Goal: Information Seeking & Learning: Learn about a topic

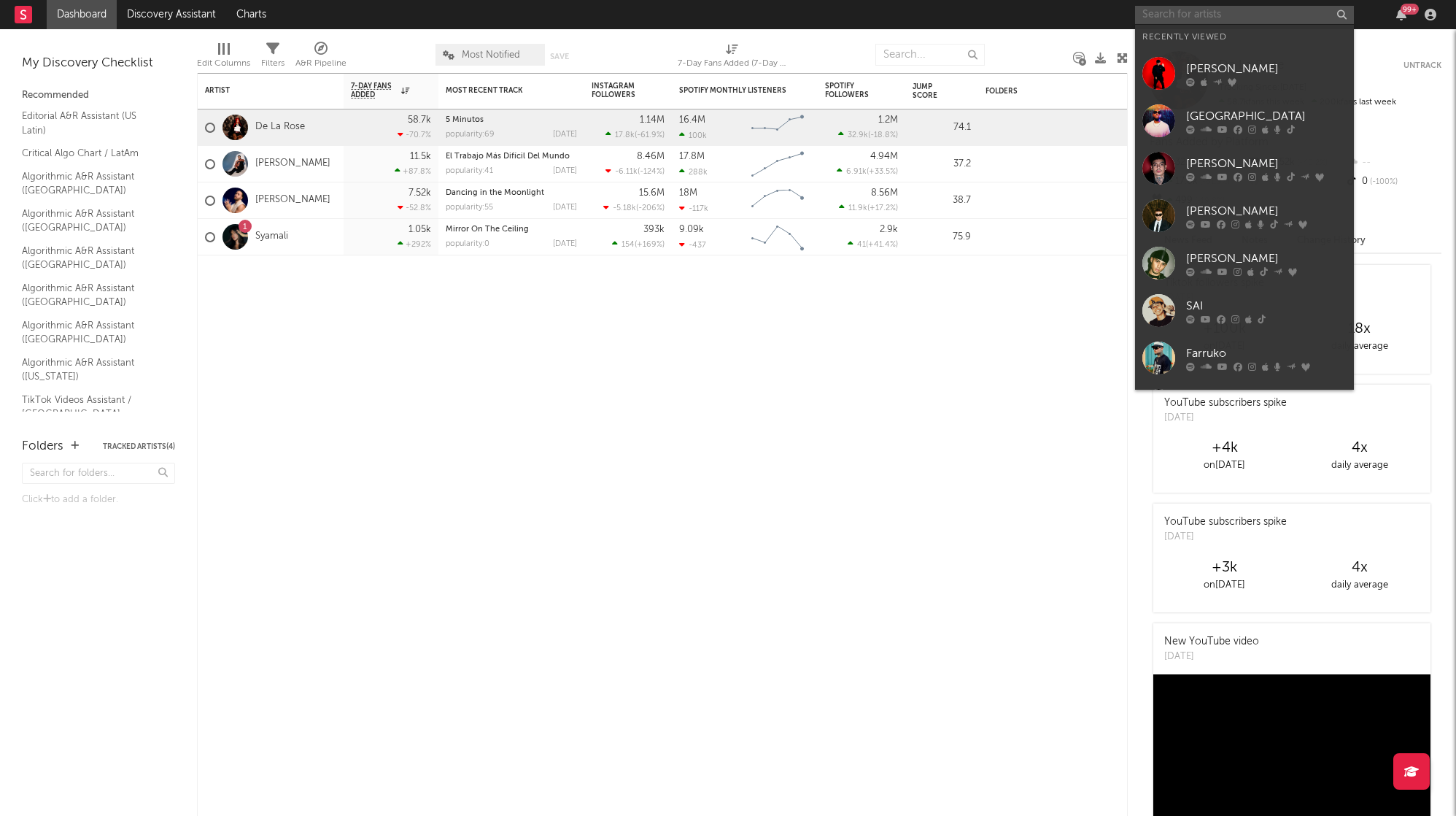
click at [1204, 9] on input "text" at bounding box center [1244, 15] width 218 height 18
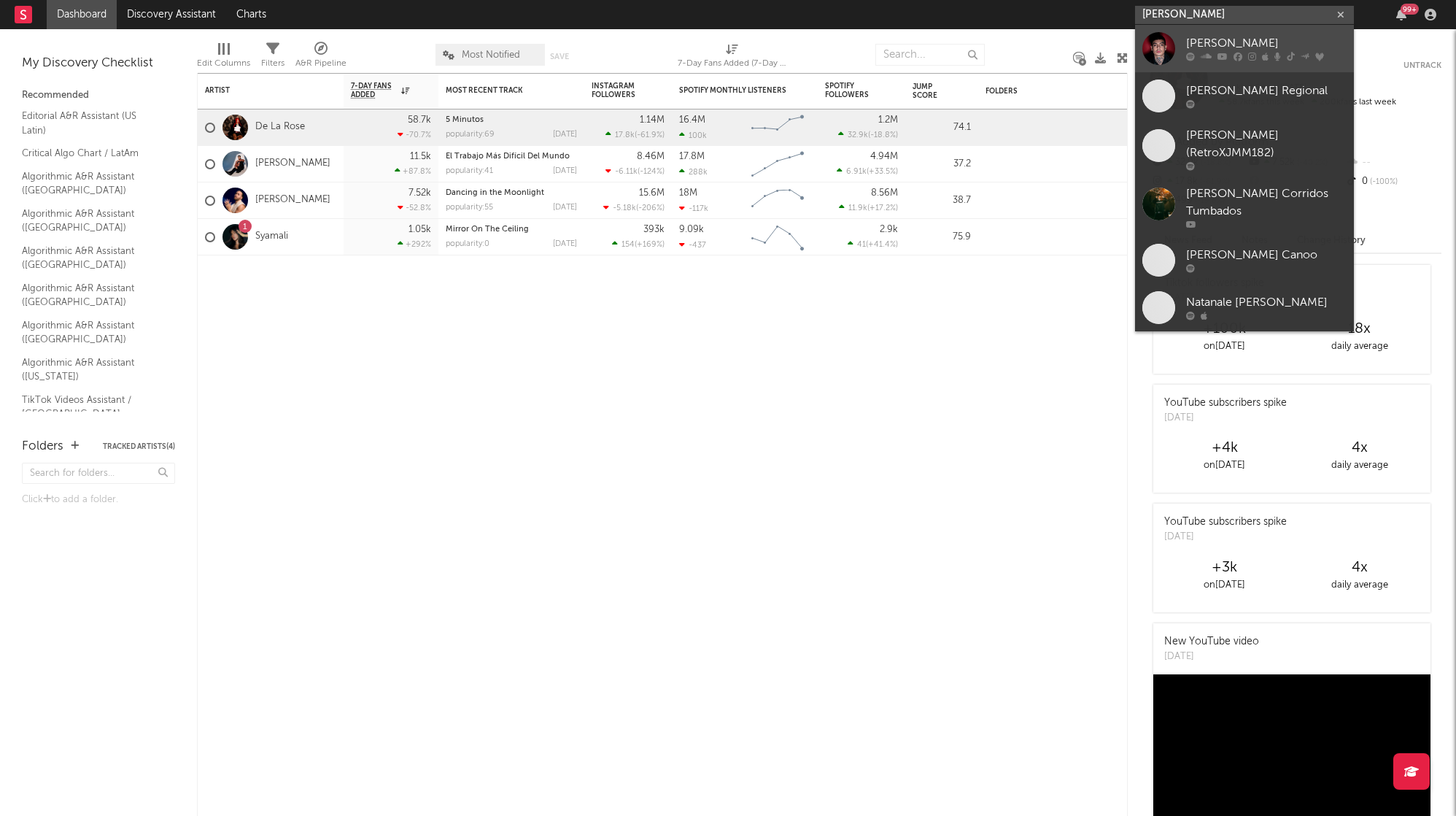
type input "[PERSON_NAME]"
click at [1240, 60] on icon at bounding box center [1238, 57] width 9 height 9
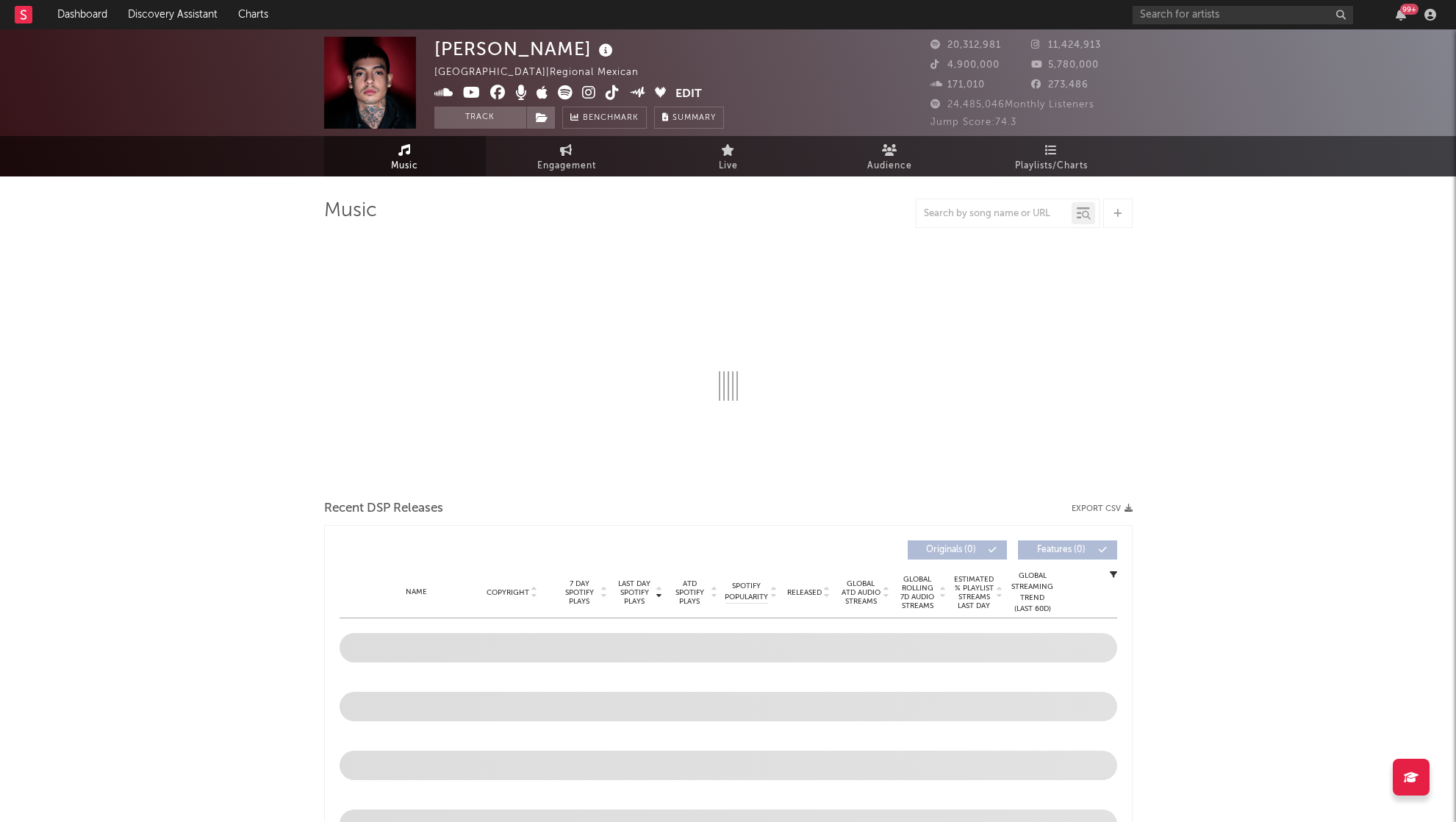
select select "6m"
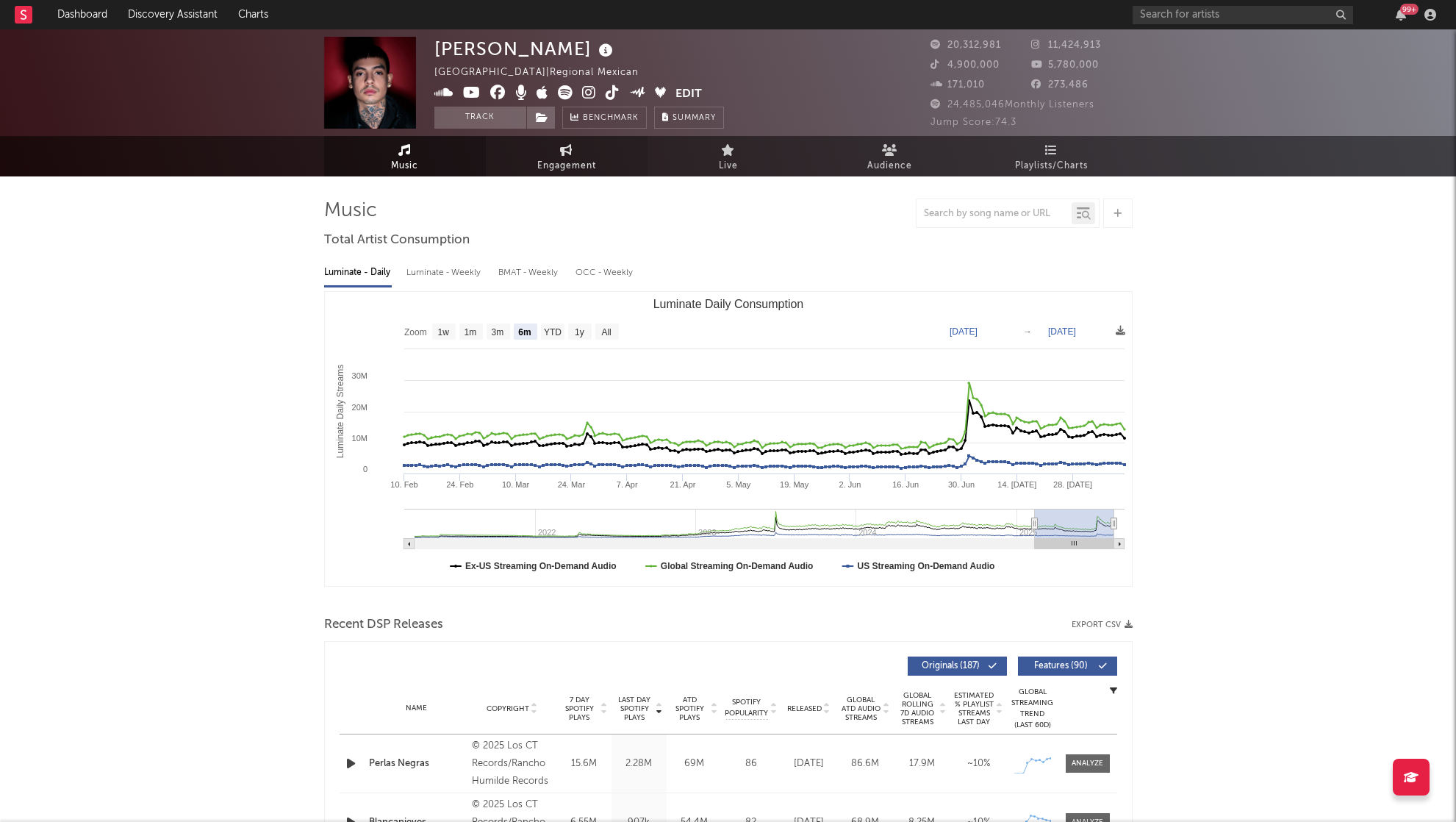
click at [551, 159] on span "Engagement" at bounding box center [567, 166] width 59 height 17
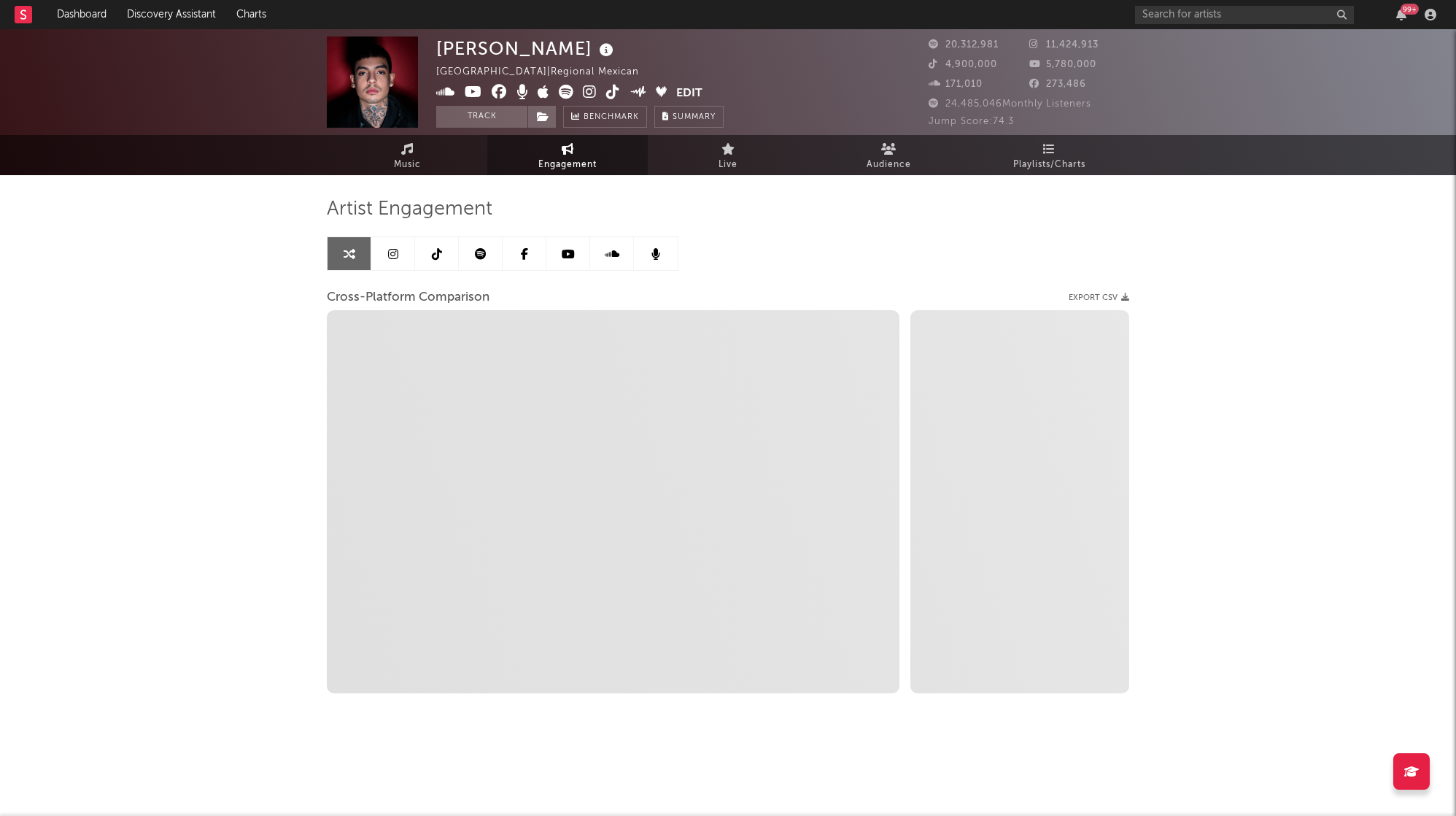
select select "1w"
click at [384, 256] on link at bounding box center [393, 254] width 44 height 33
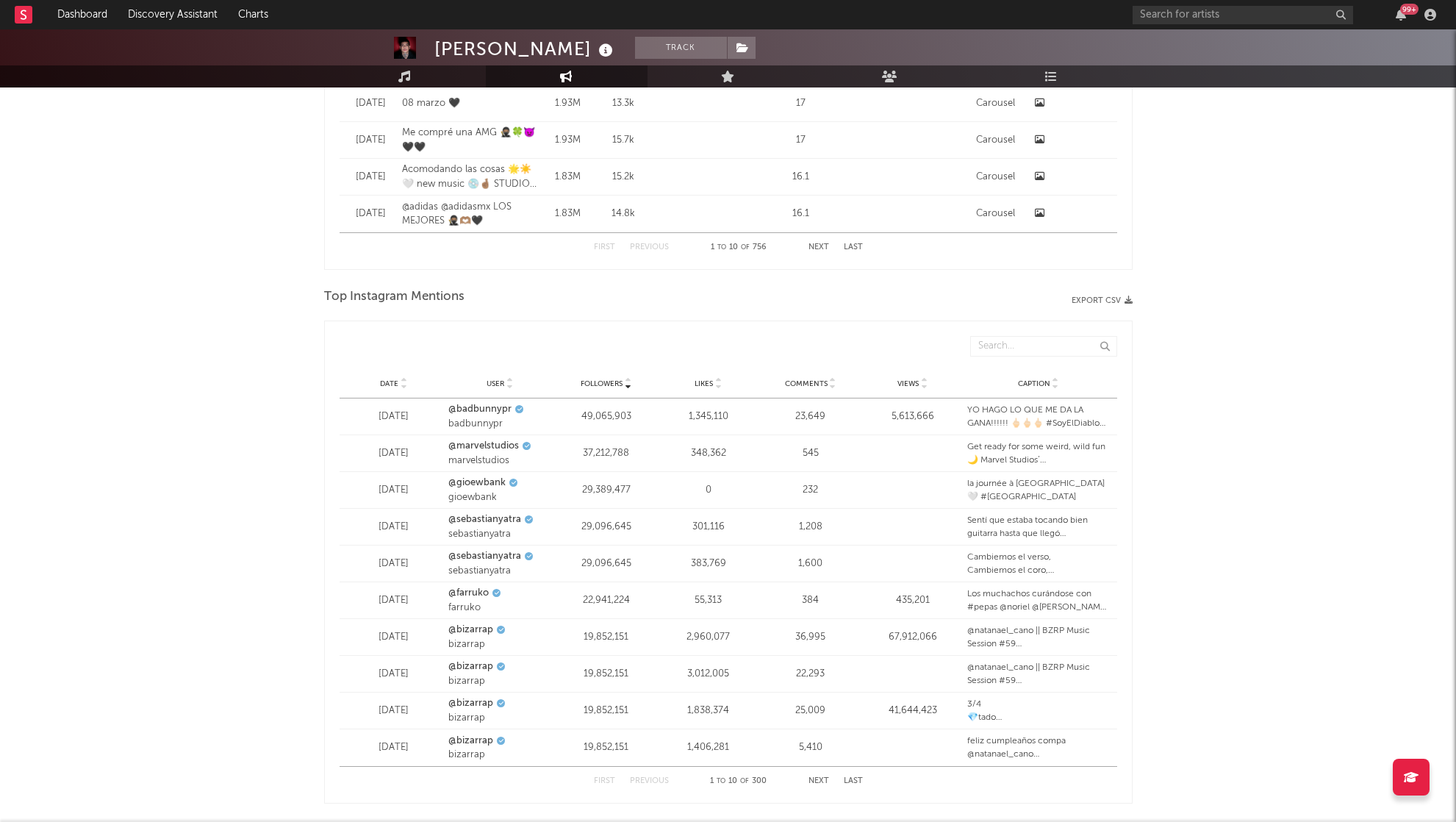
select select "6m"
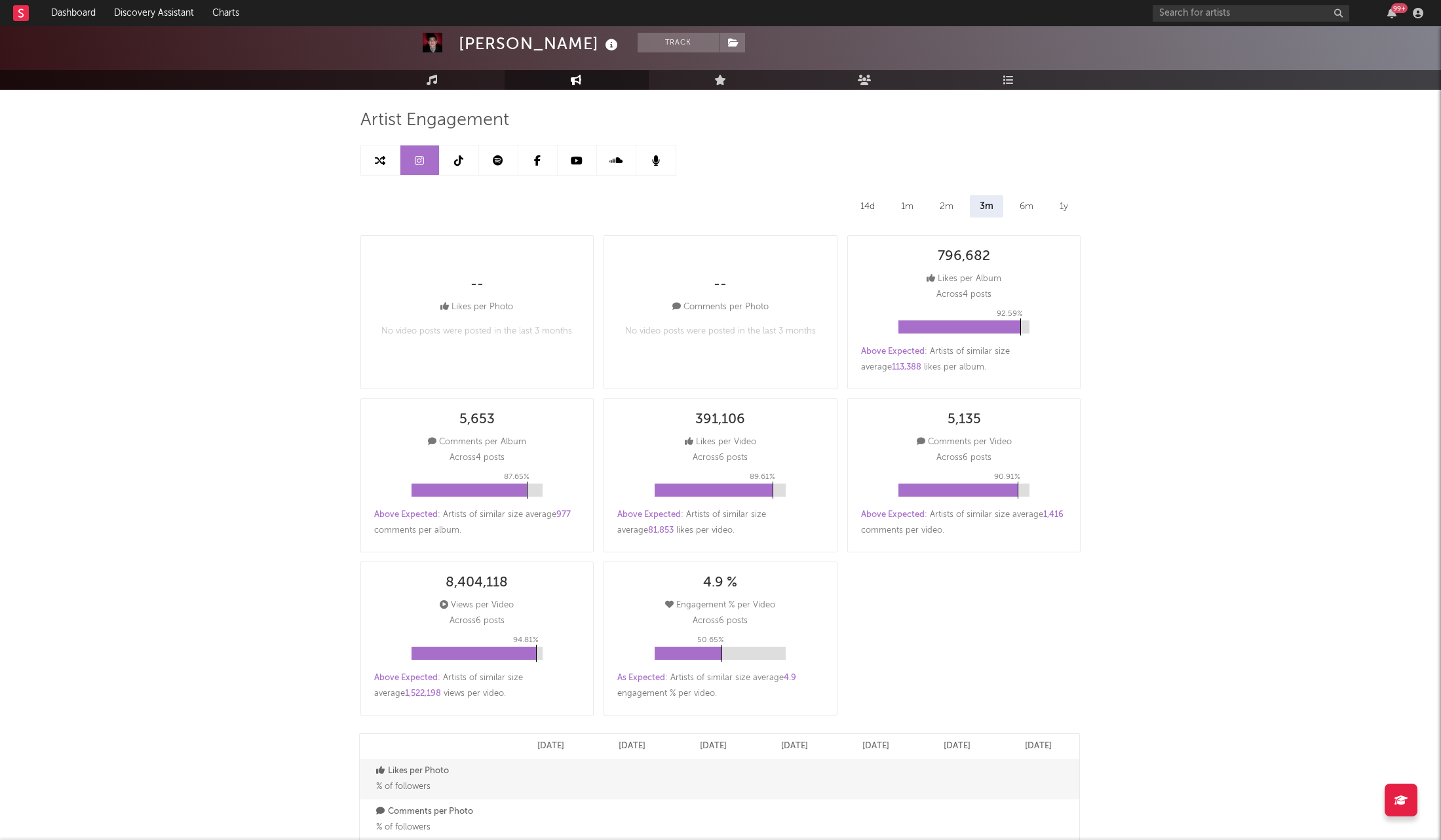
scroll to position [61, 0]
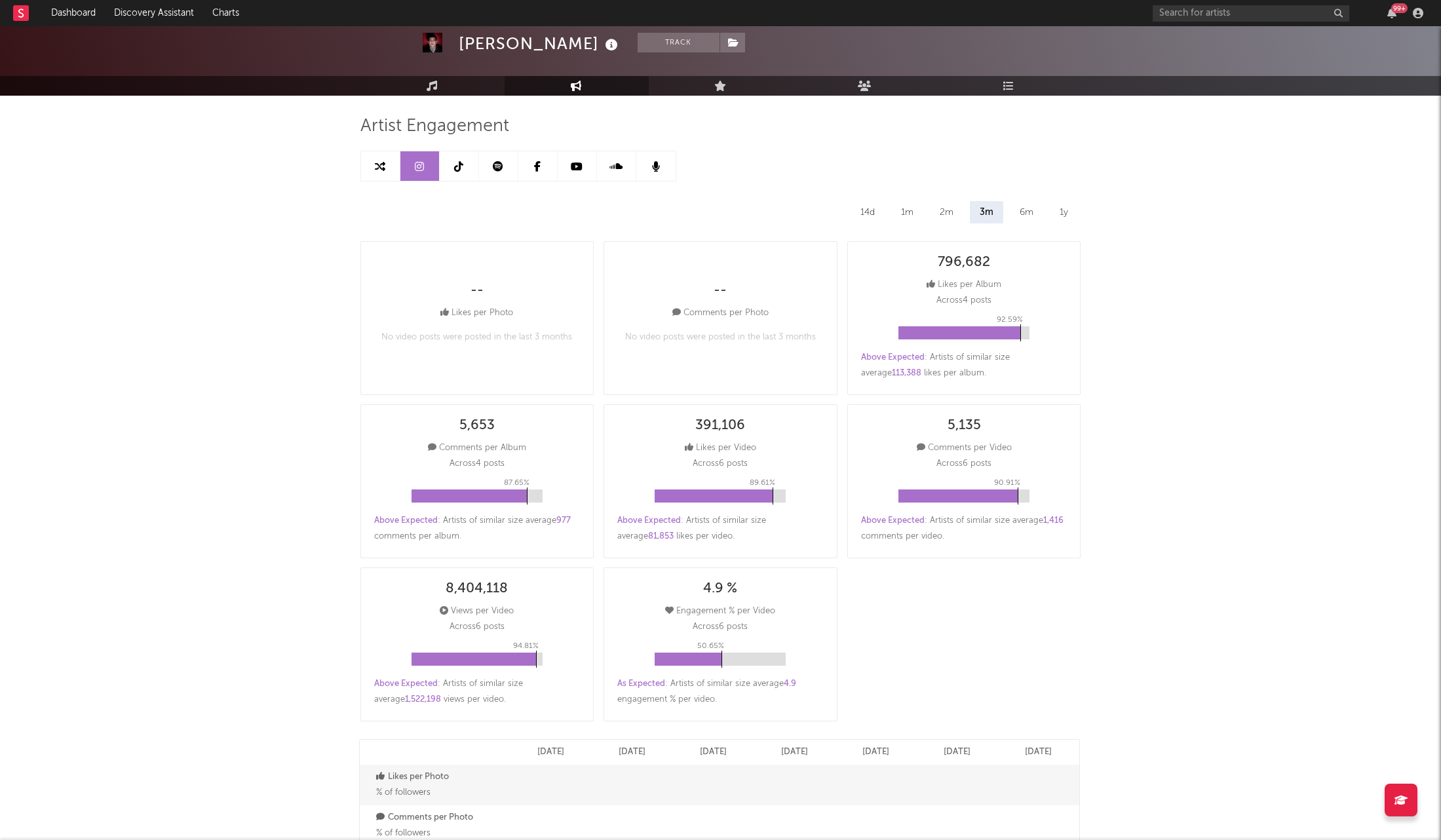
click at [945, 211] on div "2m" at bounding box center [946, 212] width 33 height 22
click at [901, 213] on div "1m" at bounding box center [907, 212] width 32 height 22
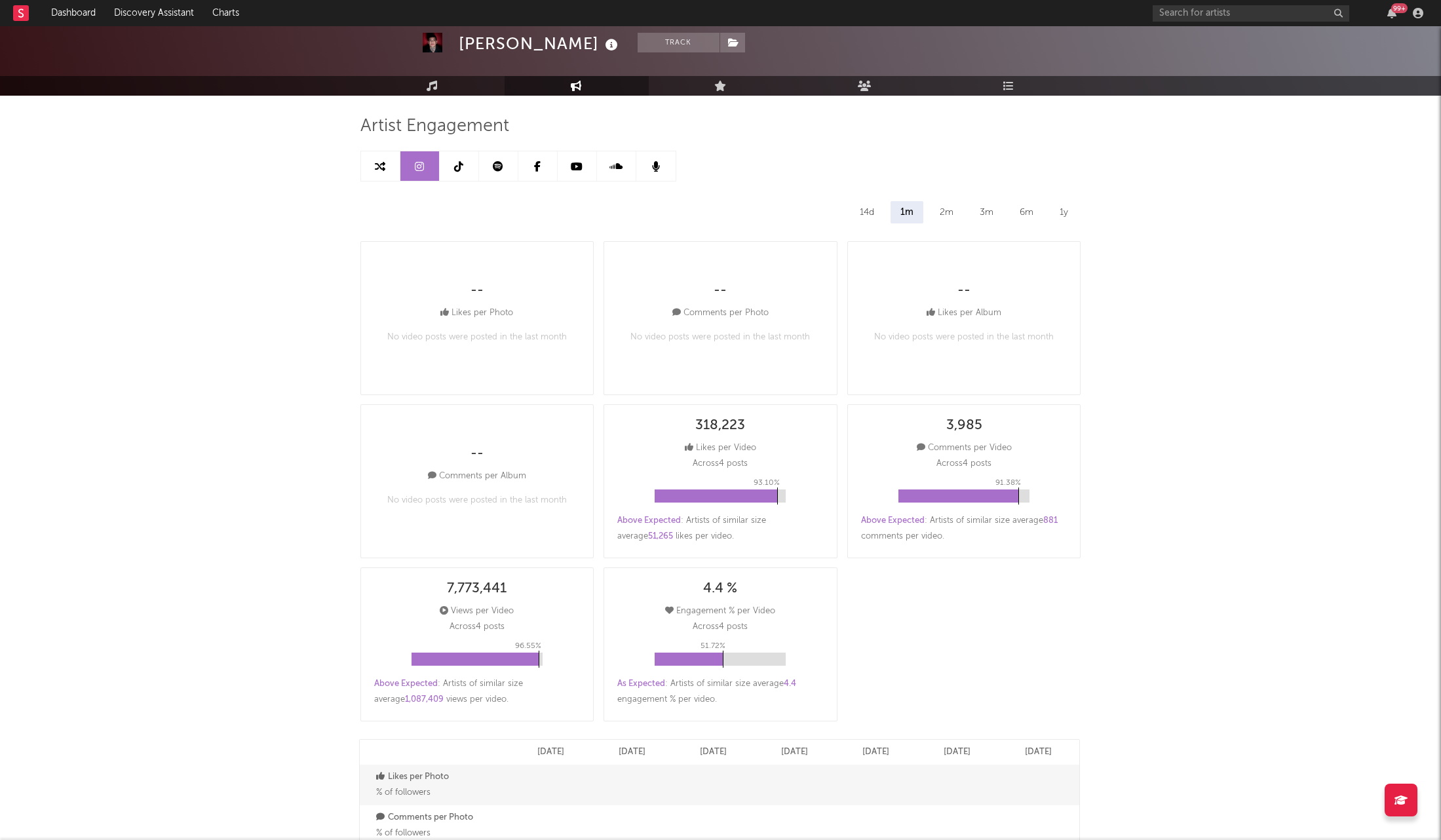
click at [951, 213] on div "2m" at bounding box center [946, 212] width 33 height 22
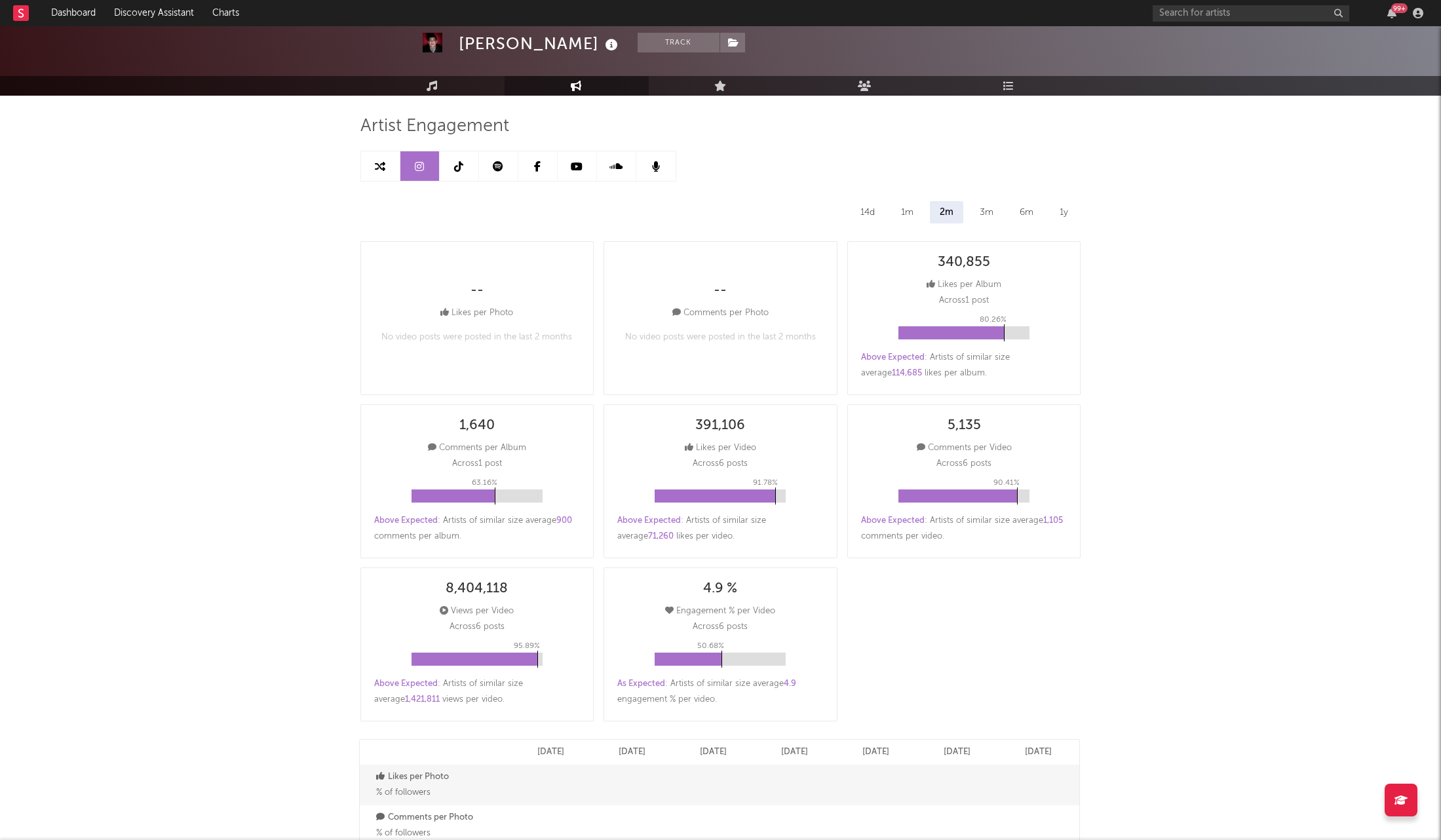
click at [989, 213] on div "3m" at bounding box center [986, 212] width 33 height 22
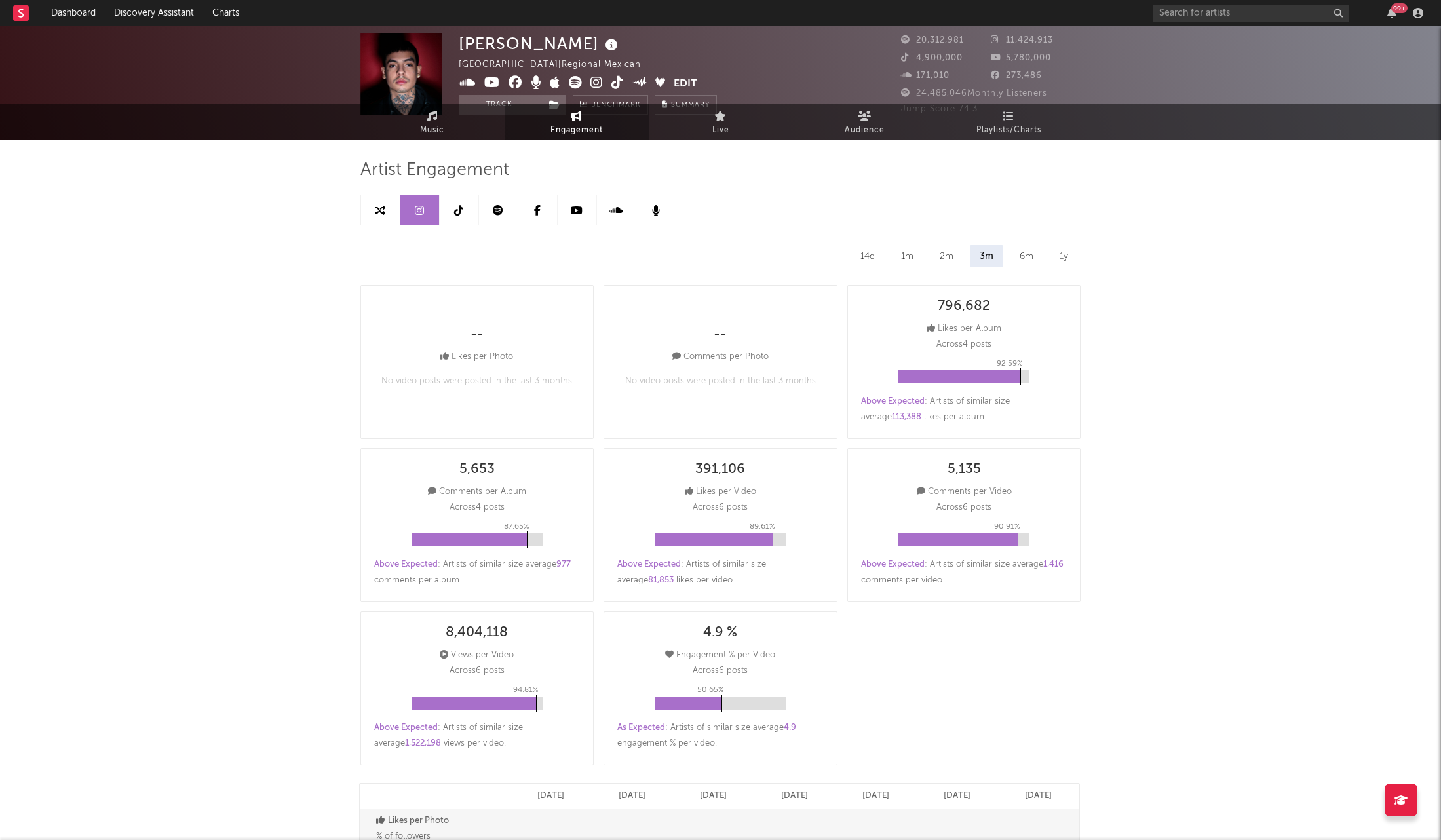
scroll to position [0, 0]
